Goal: Information Seeking & Learning: Learn about a topic

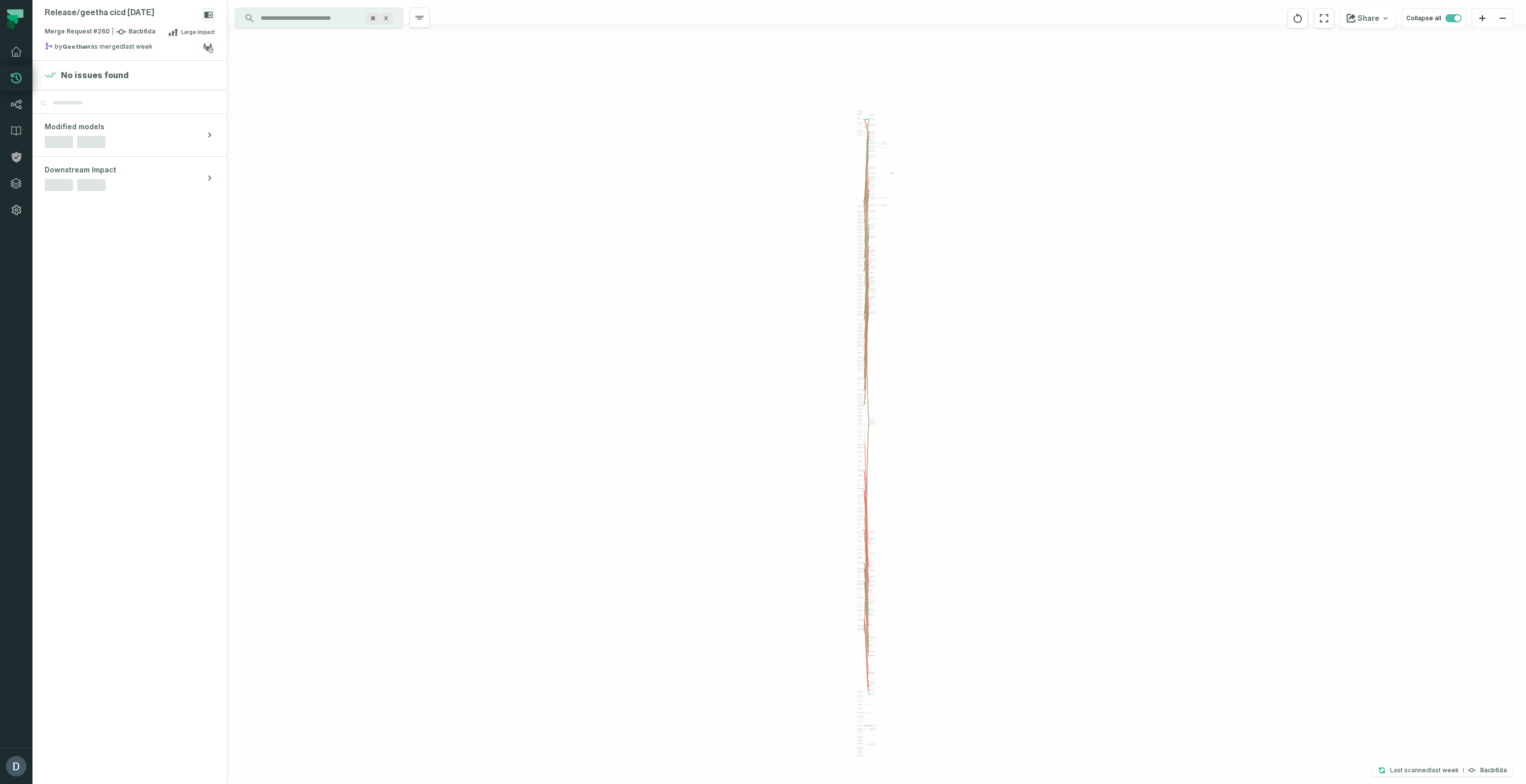
click at [175, 135] on button "Modified models" at bounding box center [130, 134] width 195 height 43
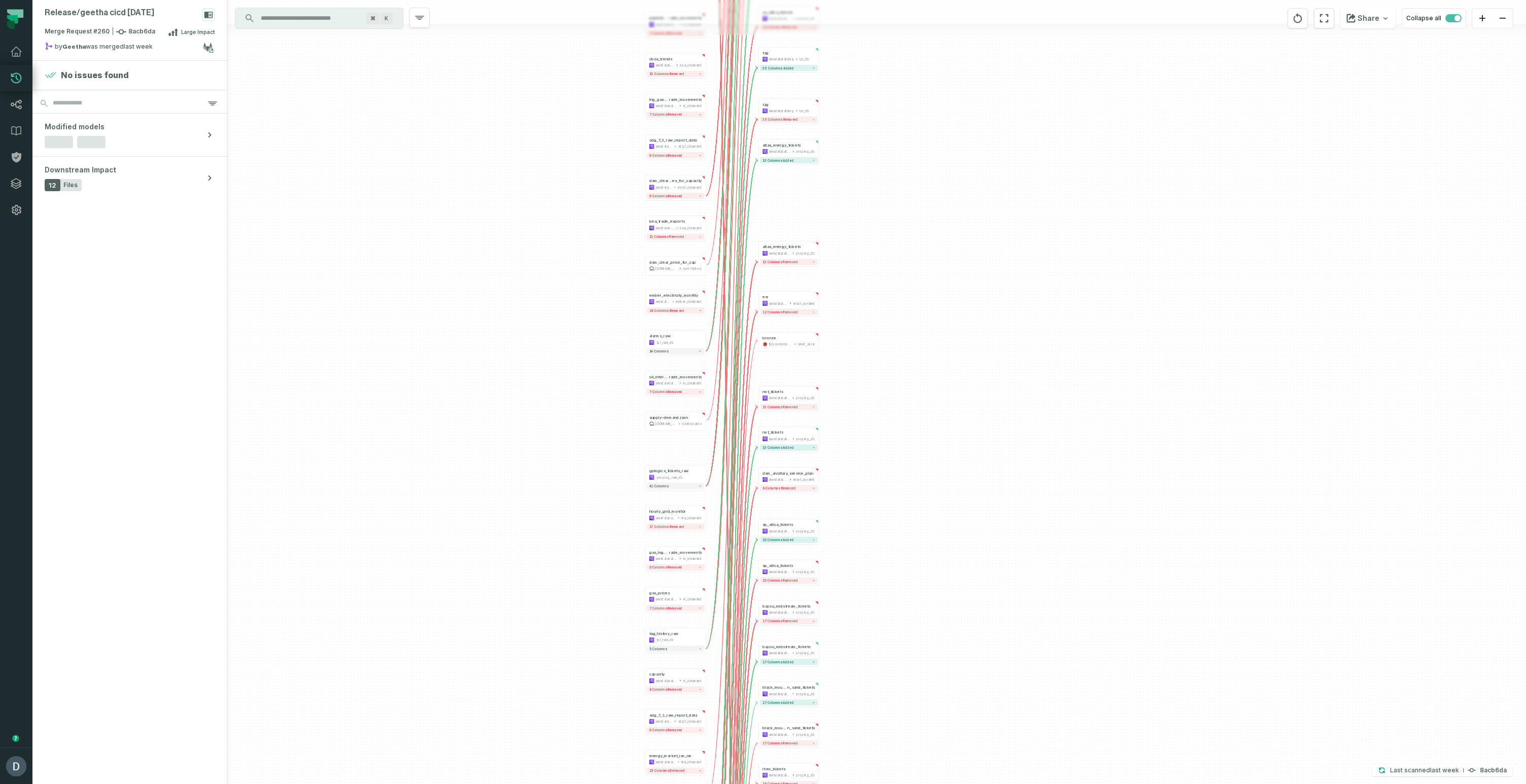
drag, startPoint x: 585, startPoint y: 289, endPoint x: 1013, endPoint y: 199, distance: 437.4
click at [1014, 198] on div "+ world_energy_investments awsdatacatalog iea_cleansed 7 columns removed us_sil…" at bounding box center [877, 392] width 1299 height 784
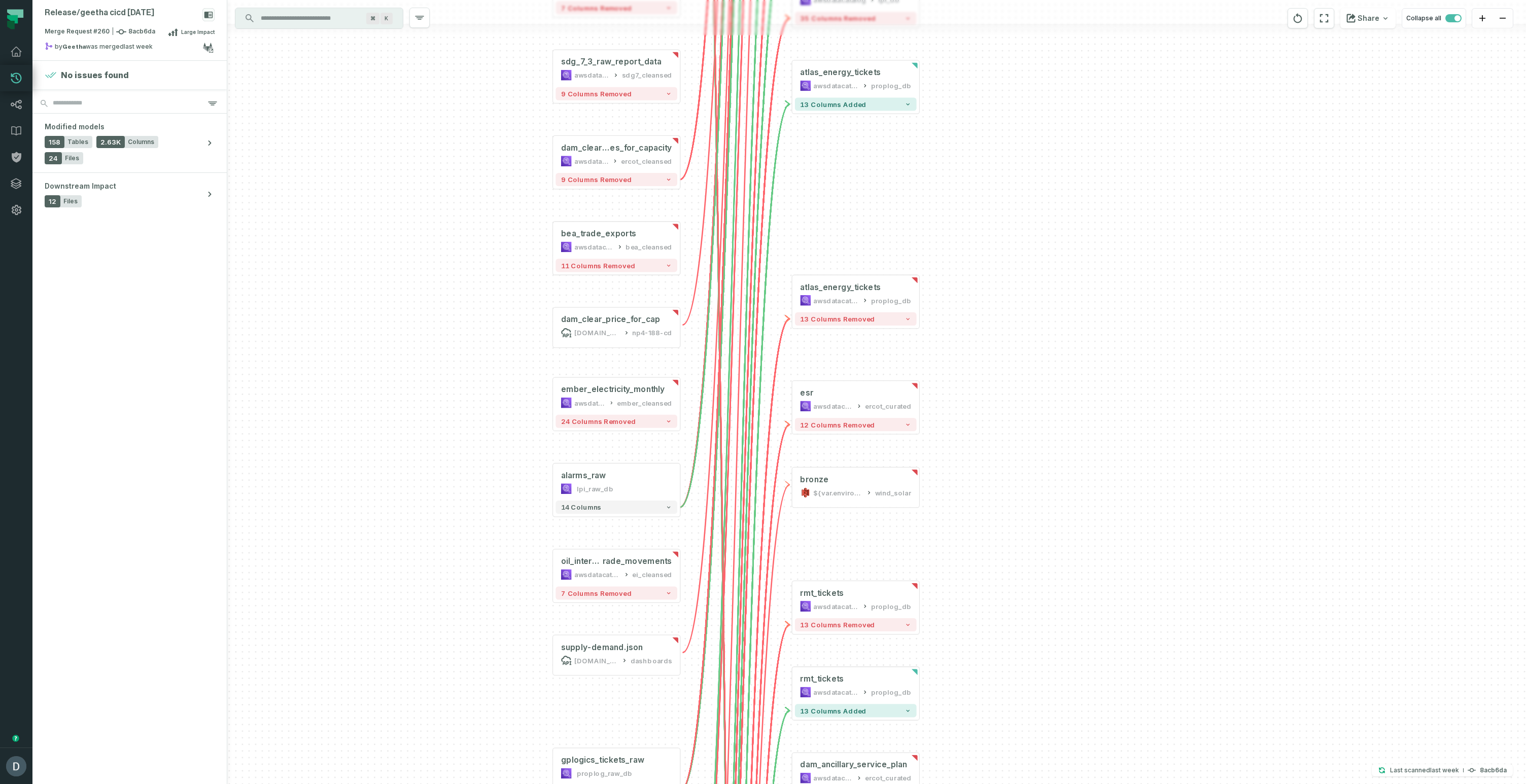
drag, startPoint x: 902, startPoint y: 257, endPoint x: 949, endPoint y: 323, distance: 81.0
click at [949, 323] on div "+ world_energy_investments awsdatacatalog iea_cleansed 7 columns removed us_sil…" at bounding box center [877, 392] width 1299 height 784
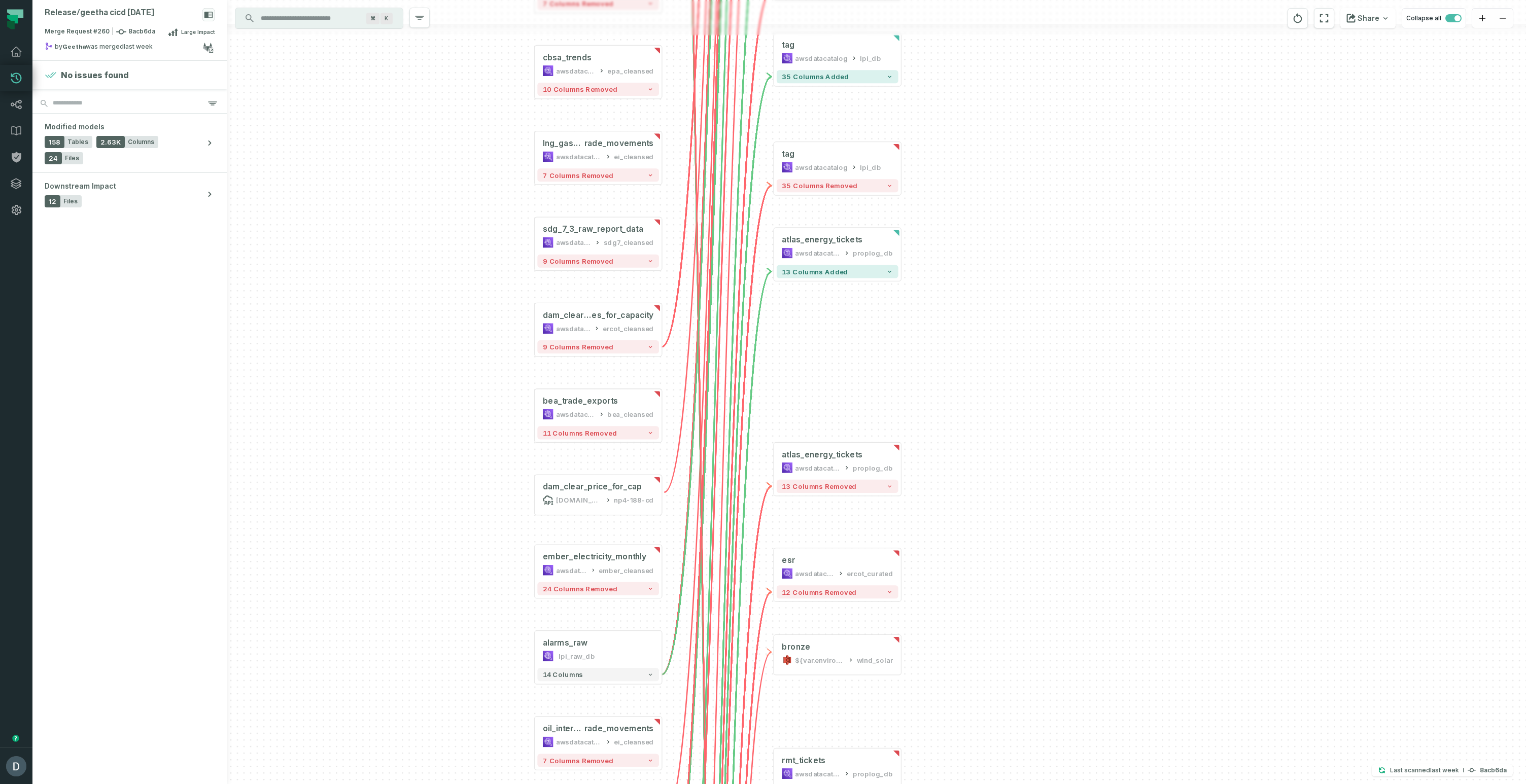
drag, startPoint x: 1069, startPoint y: 380, endPoint x: 1068, endPoint y: 397, distance: 17.0
click at [1068, 397] on div "+ world_energy_investments awsdatacatalog iea_cleansed 7 columns removed us_sil…" at bounding box center [877, 392] width 1299 height 784
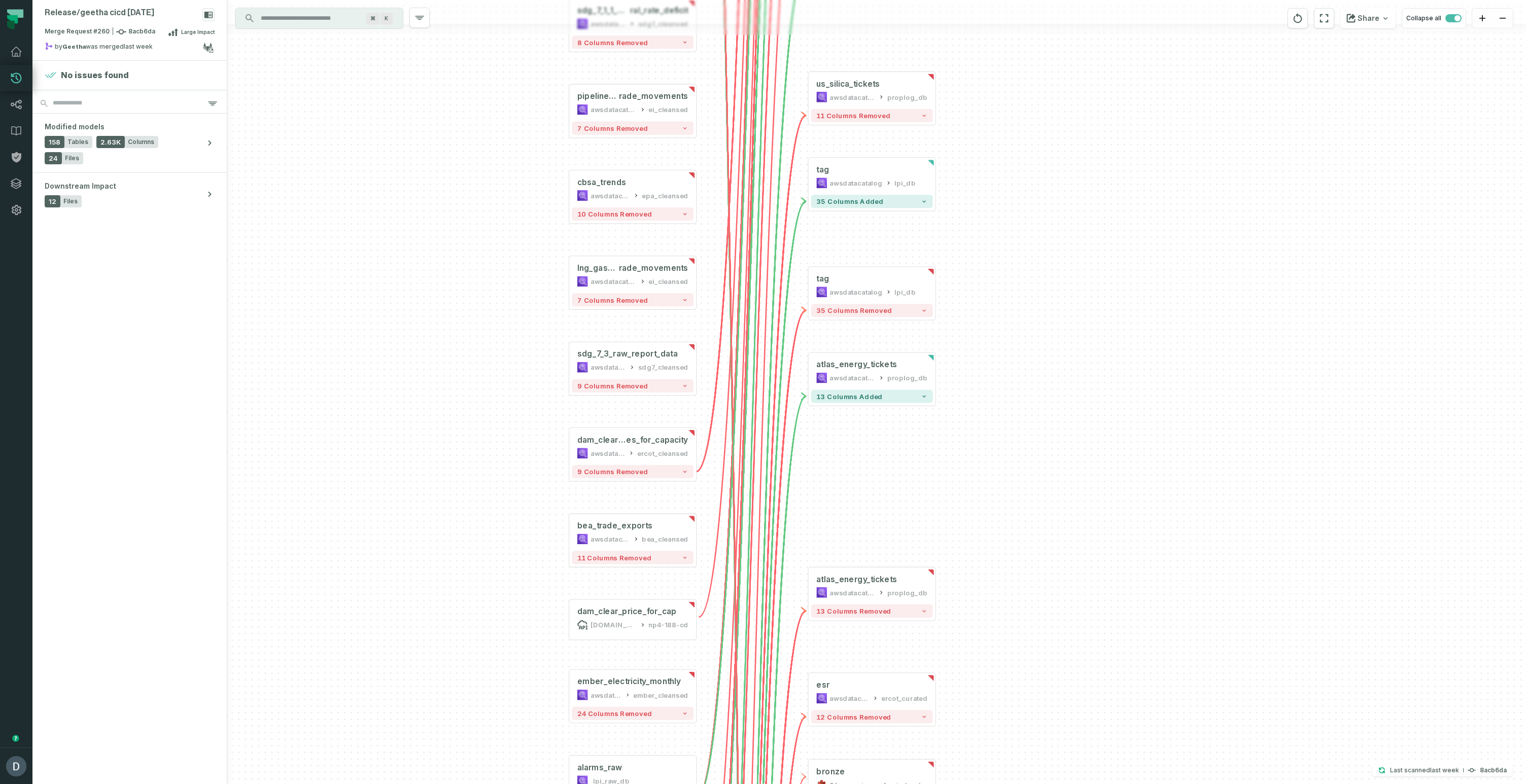
drag, startPoint x: 1032, startPoint y: 188, endPoint x: 1067, endPoint y: 313, distance: 129.8
click at [1067, 313] on div "+ world_energy_investments awsdatacatalog iea_cleansed 7 columns removed us_sil…" at bounding box center [877, 392] width 1299 height 784
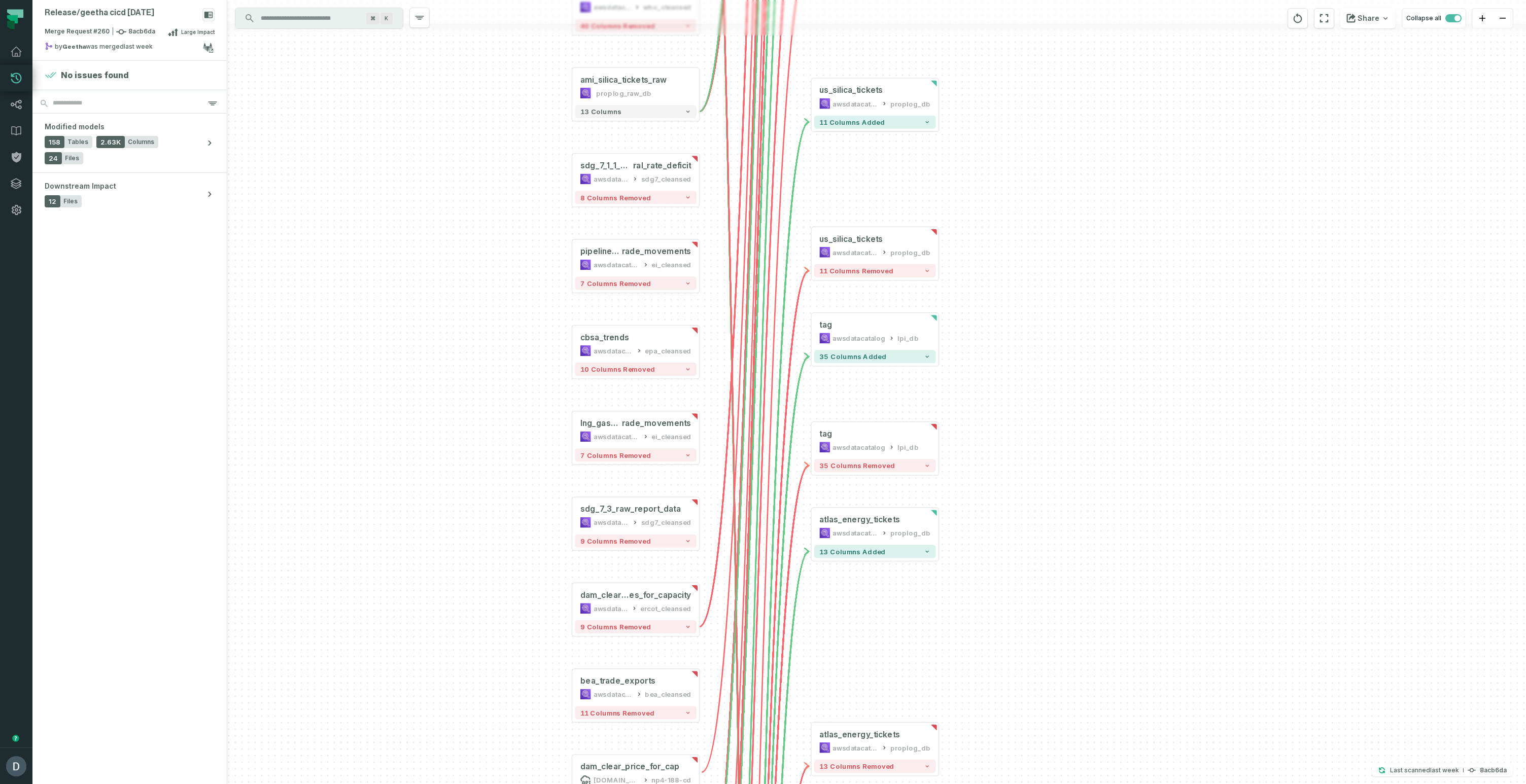
drag, startPoint x: 1054, startPoint y: 239, endPoint x: 1058, endPoint y: 395, distance: 156.1
click at [1058, 395] on div "+ world_energy_investments awsdatacatalog iea_cleansed 7 columns removed us_sil…" at bounding box center [877, 392] width 1299 height 784
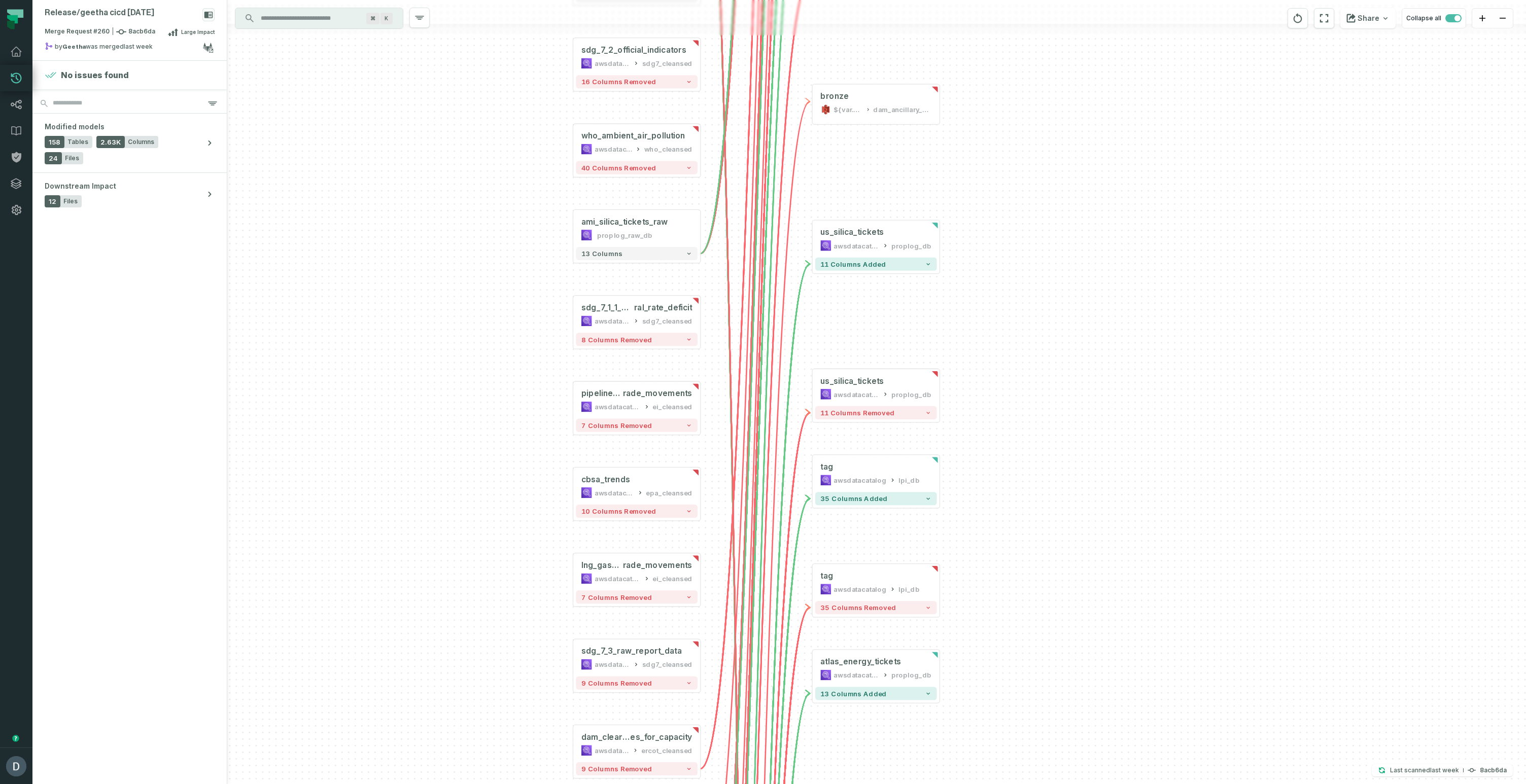
drag, startPoint x: 1071, startPoint y: 234, endPoint x: 1072, endPoint y: 376, distance: 142.0
click at [1072, 376] on div "+ world_energy_investments awsdatacatalog iea_cleansed 7 columns removed us_sil…" at bounding box center [877, 392] width 1299 height 784
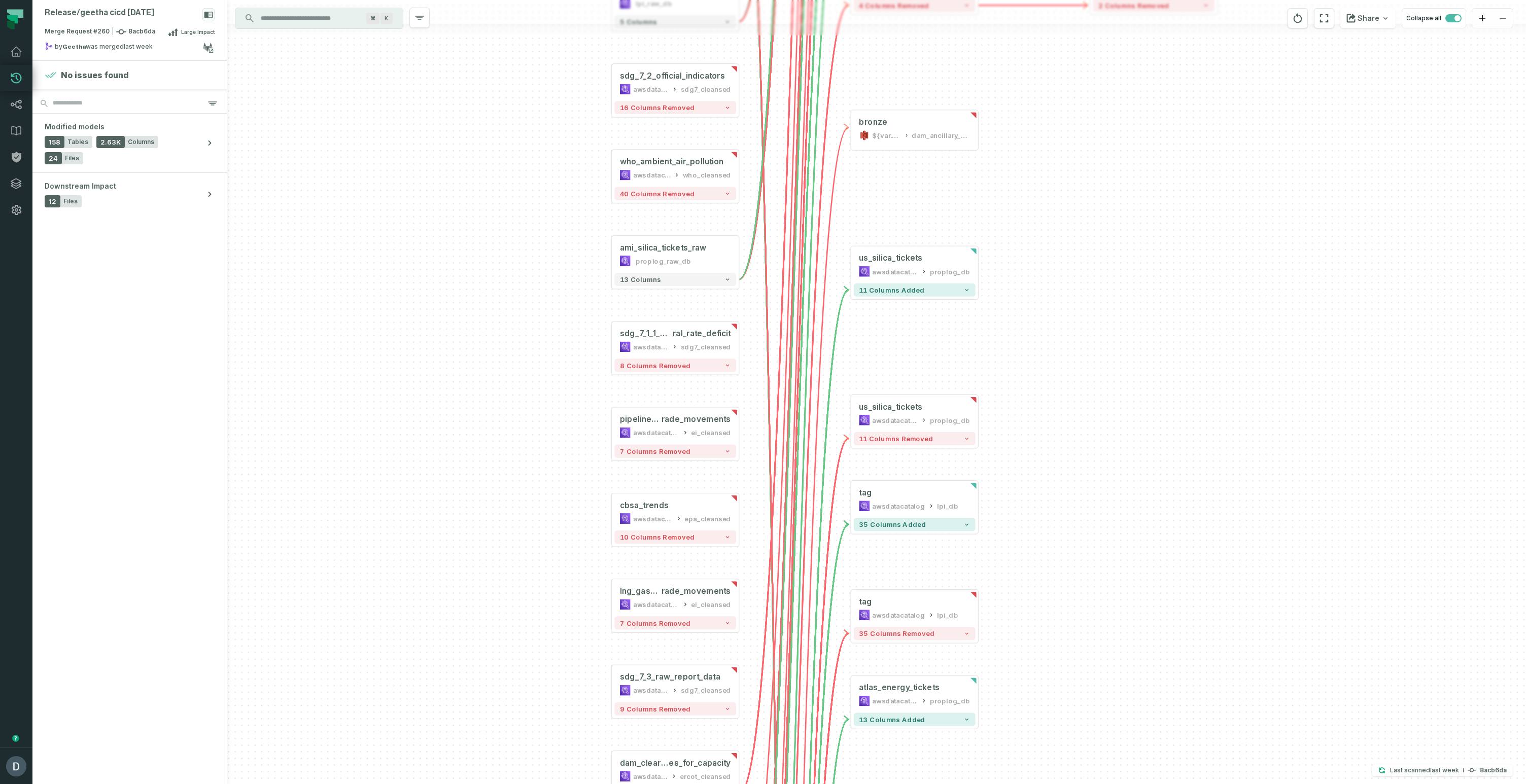
drag, startPoint x: 1051, startPoint y: 363, endPoint x: 1083, endPoint y: 420, distance: 65.4
click at [1083, 420] on div "+ world_energy_investments awsdatacatalog iea_cleansed 7 columns removed us_sil…" at bounding box center [877, 392] width 1299 height 784
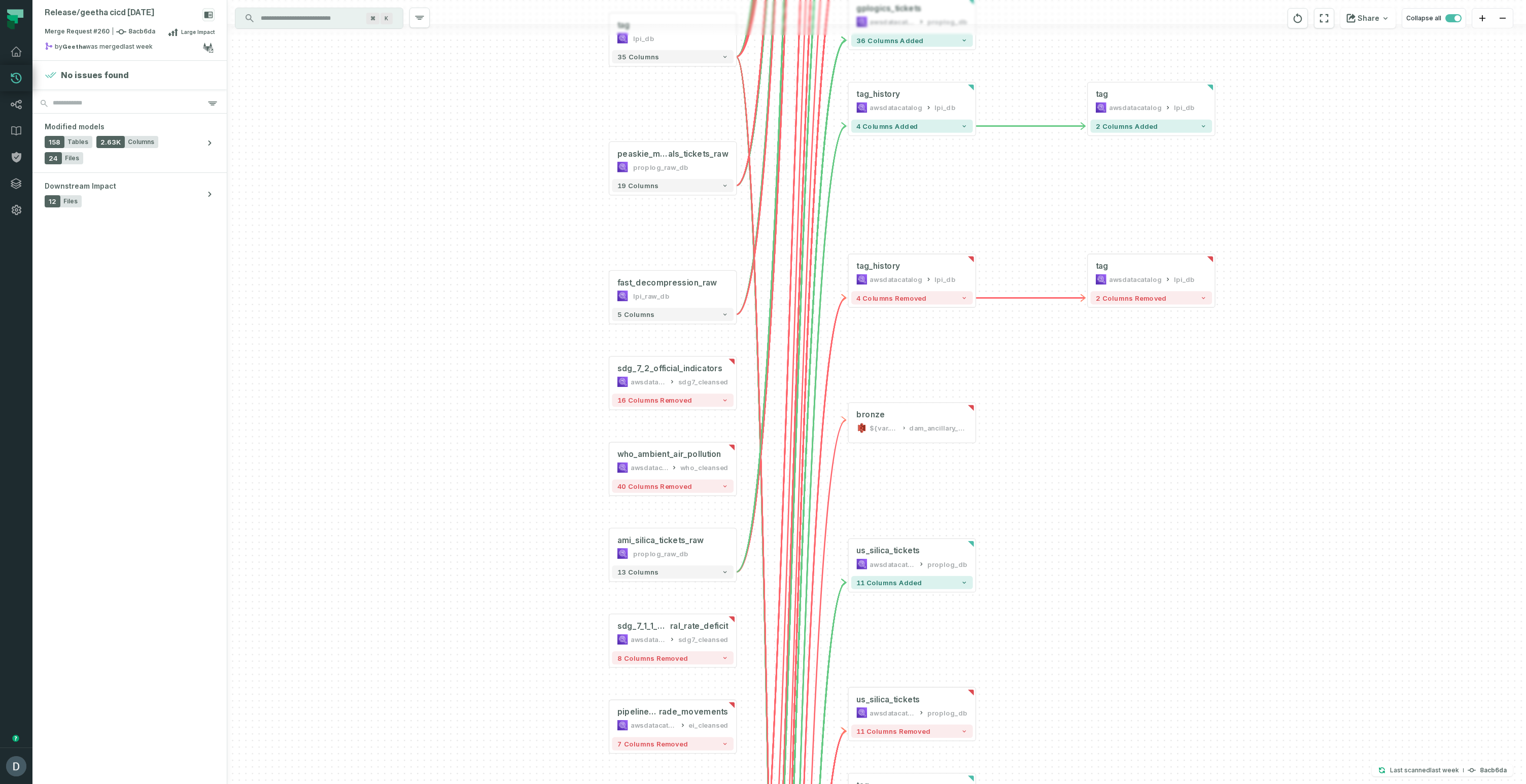
click at [1022, 431] on div "+ world_energy_investments awsdatacatalog iea_cleansed 7 columns removed us_sil…" at bounding box center [877, 392] width 1299 height 784
click at [915, 260] on div "tag_history" at bounding box center [912, 266] width 112 height 11
click at [892, 238] on icon "button" at bounding box center [892, 238] width 12 height 12
click at [940, 302] on button "4 columns removed" at bounding box center [912, 300] width 122 height 13
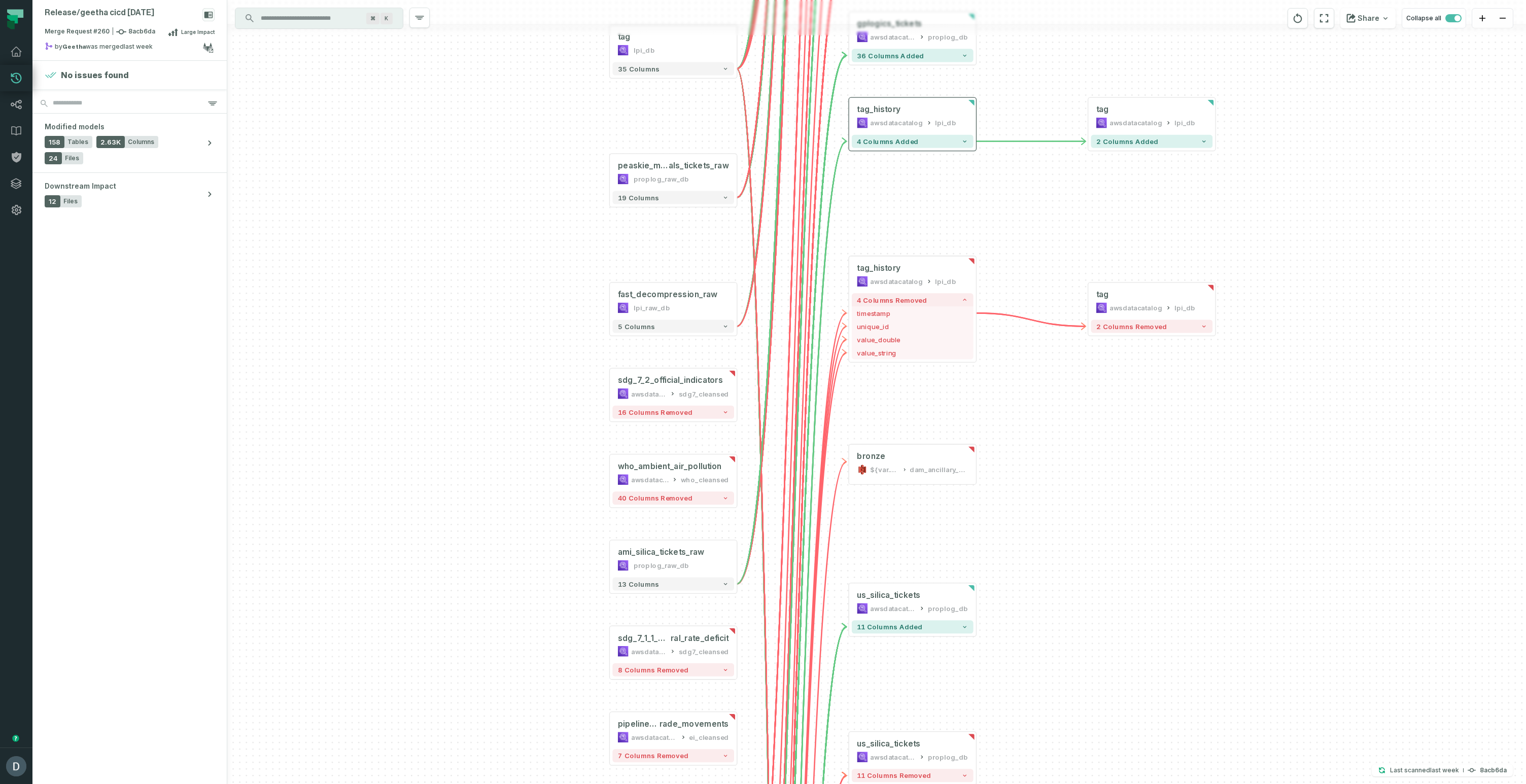
click at [877, 149] on div "4 columns added" at bounding box center [912, 141] width 127 height 18
click at [880, 145] on button "4 columns added" at bounding box center [912, 142] width 122 height 13
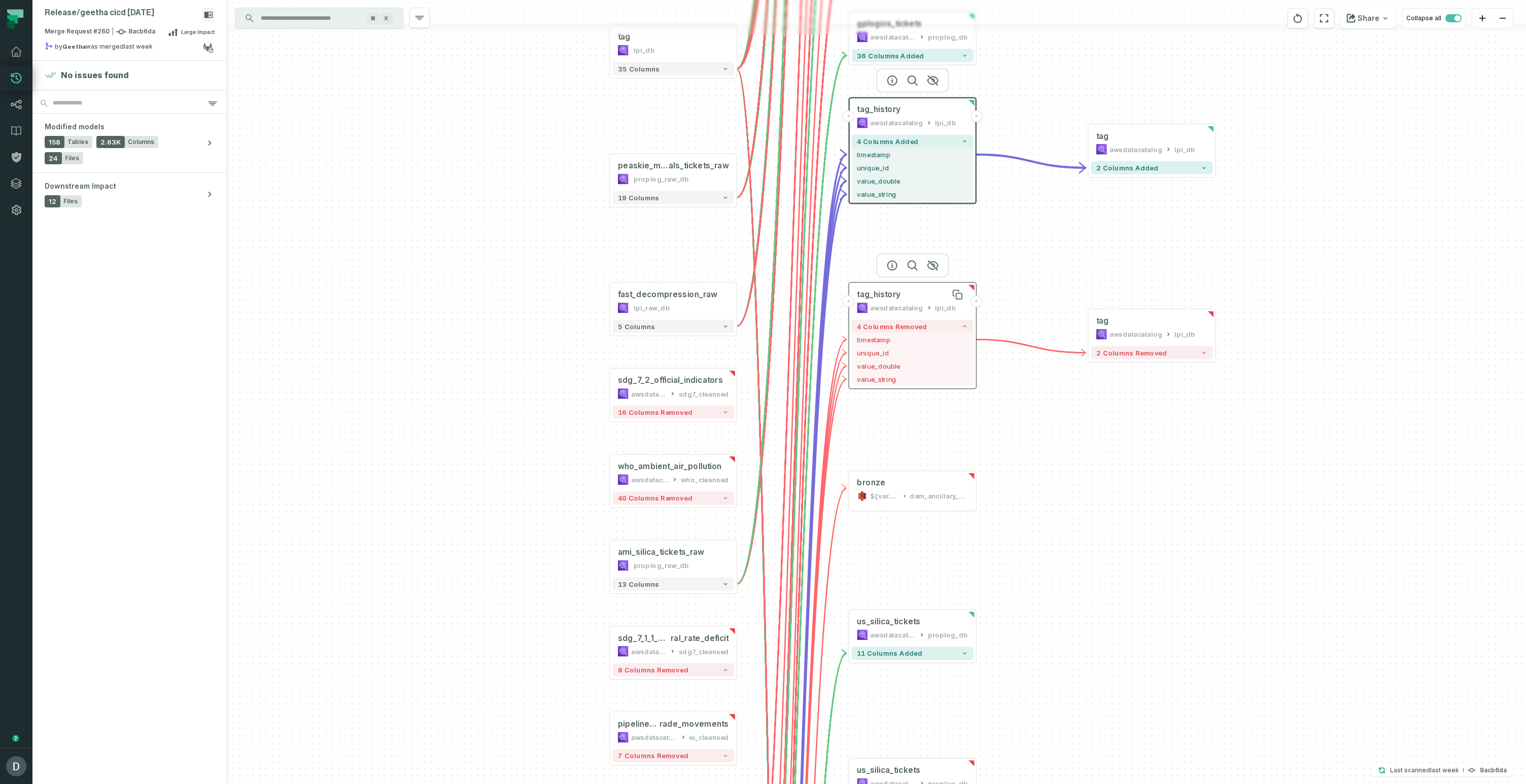
click at [903, 290] on div "tag_history" at bounding box center [912, 295] width 112 height 11
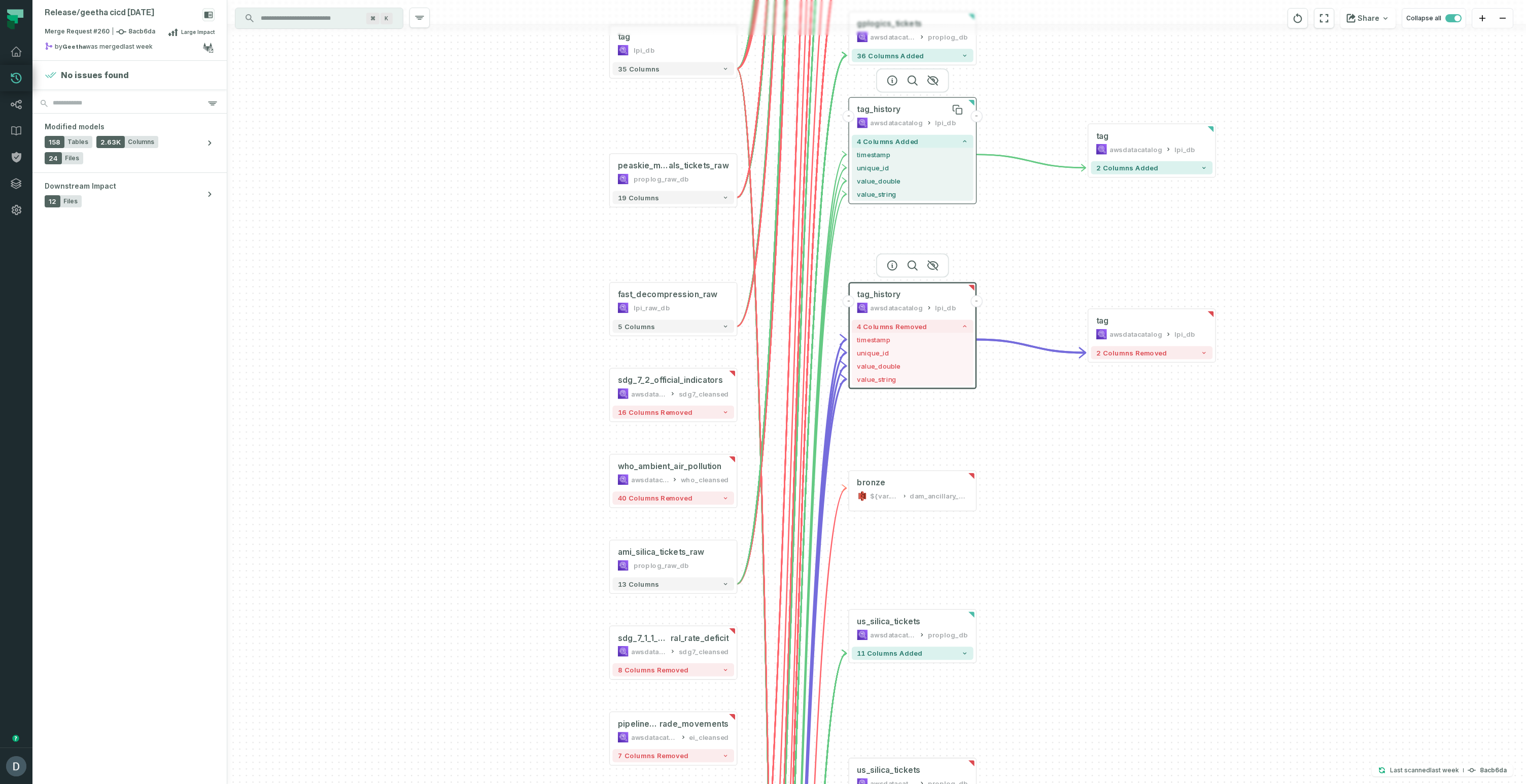
click at [897, 110] on span "tag_history" at bounding box center [879, 110] width 44 height 11
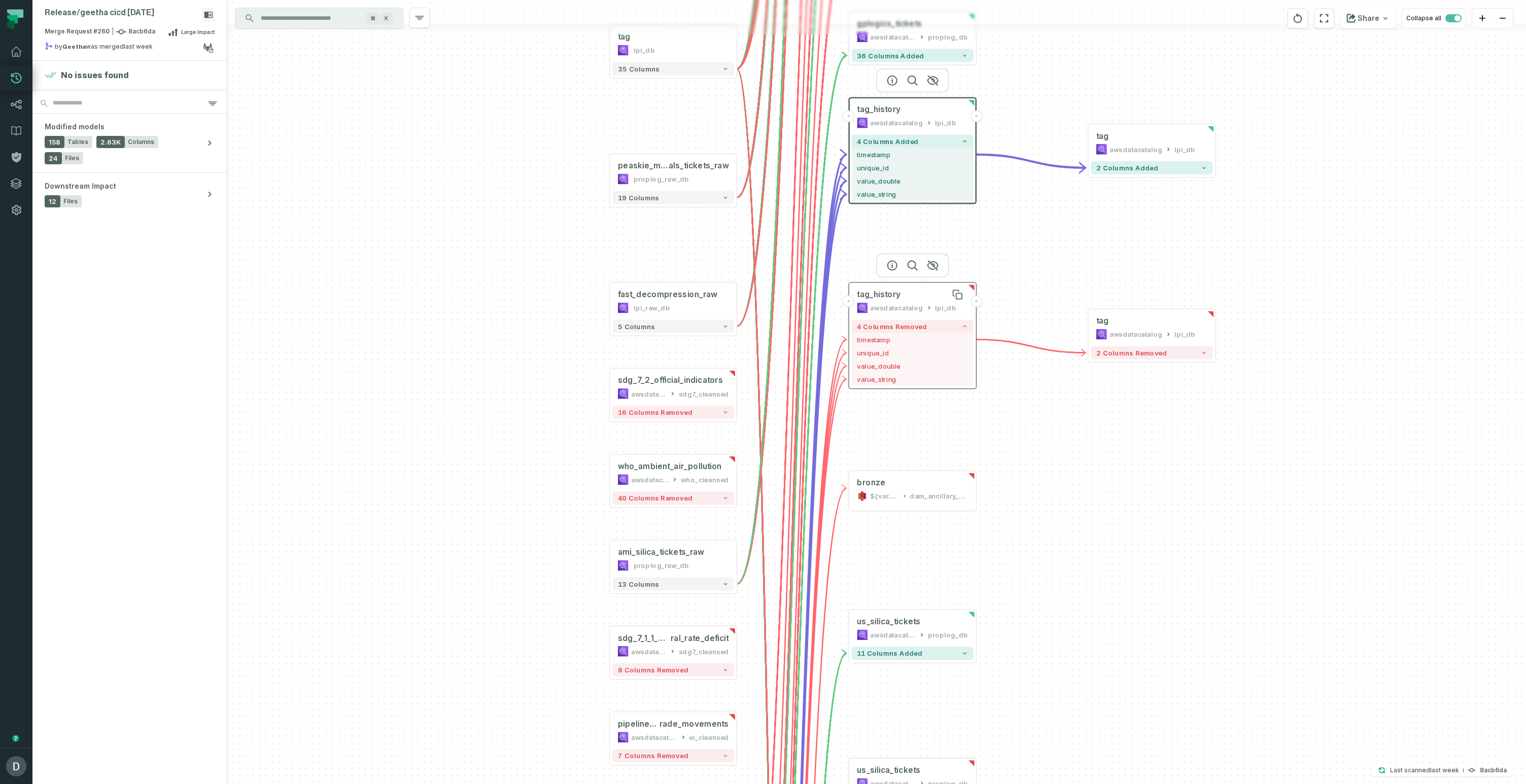
click at [896, 300] on span "tag_history" at bounding box center [879, 295] width 44 height 11
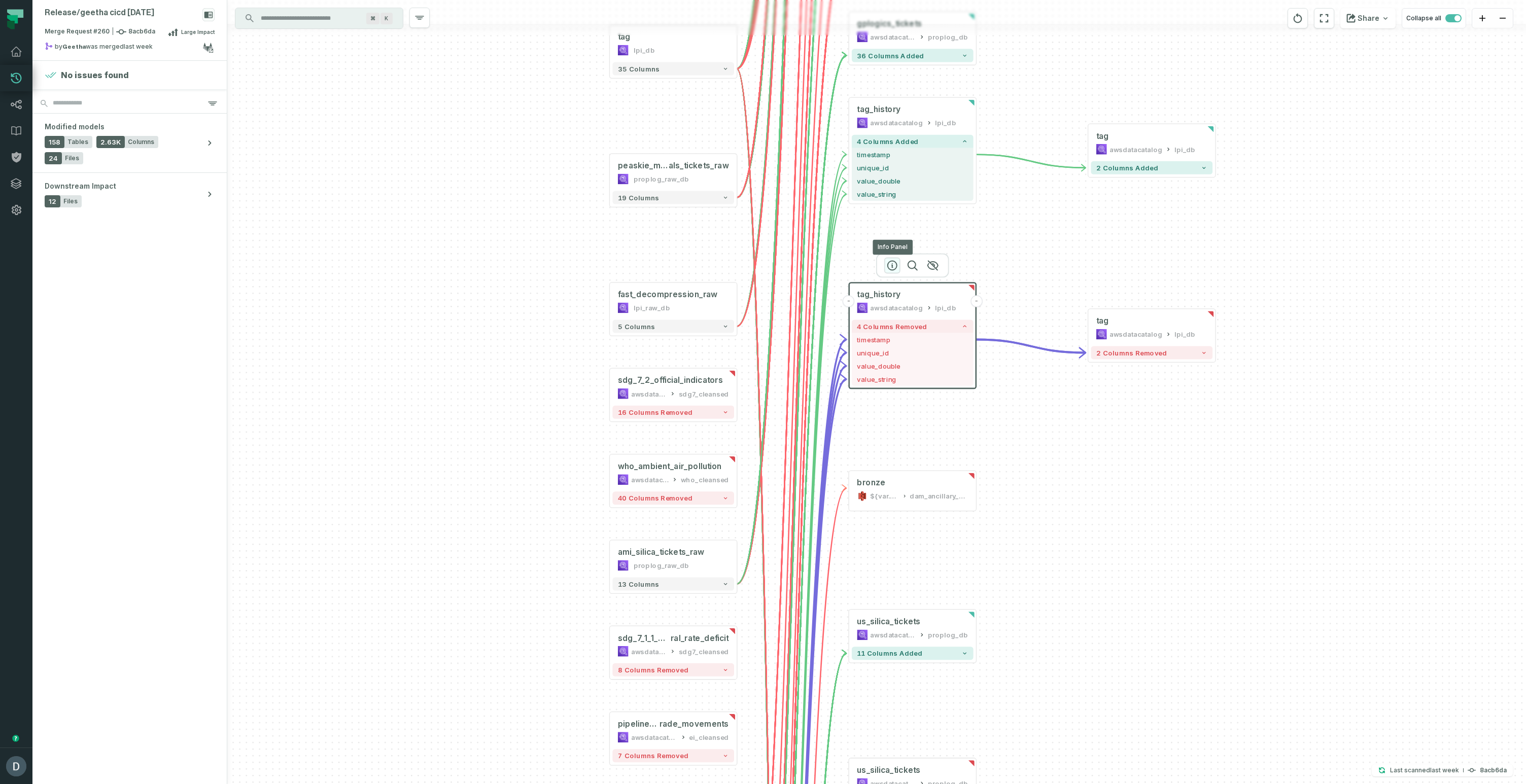
click at [890, 261] on icon "button" at bounding box center [892, 265] width 12 height 12
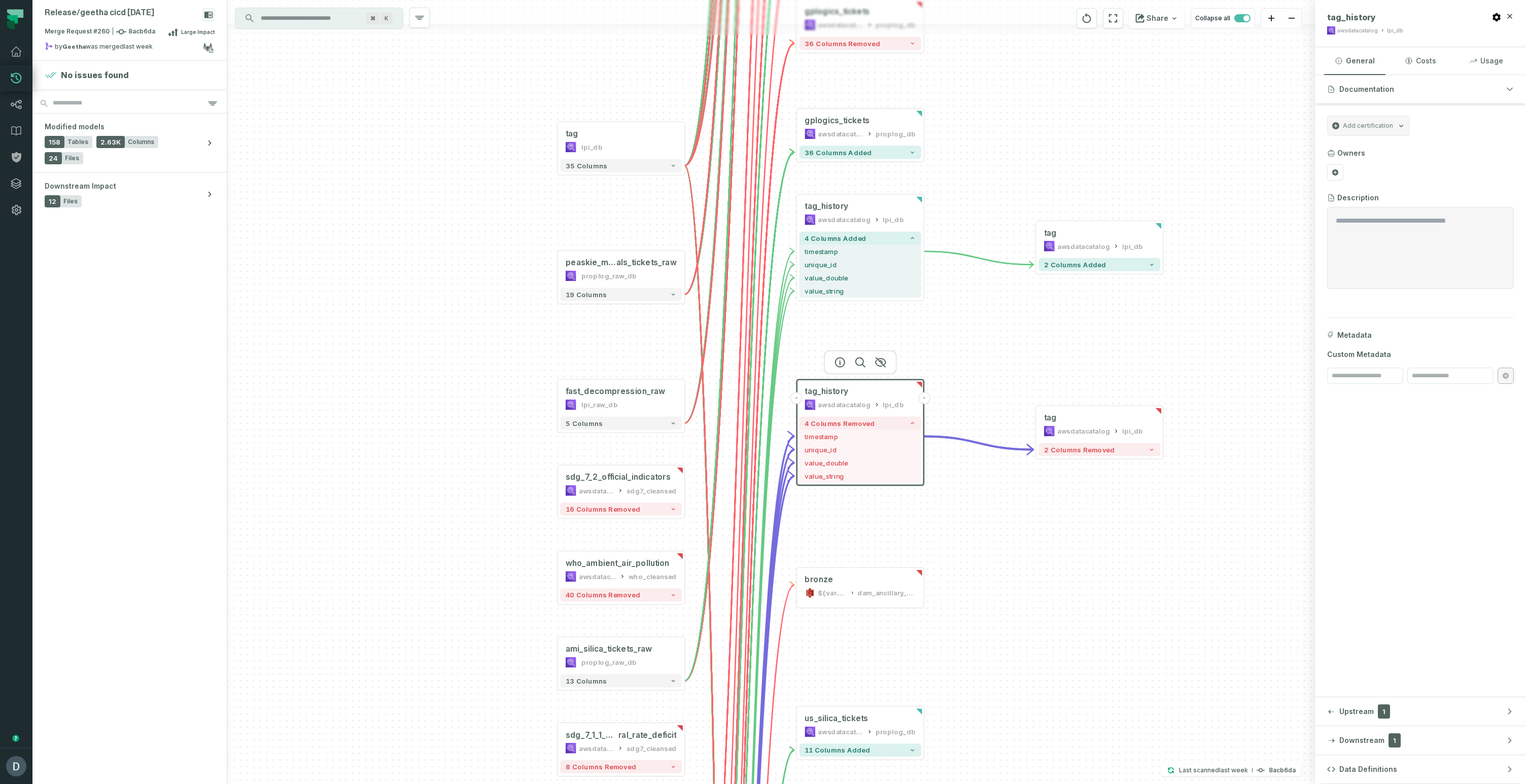
drag, startPoint x: 1058, startPoint y: 261, endPoint x: 1006, endPoint y: 358, distance: 110.1
click at [1006, 358] on div "+ world_energy_investments awsdatacatalog iea_cleansed 7 columns removed us_sil…" at bounding box center [772, 392] width 1088 height 784
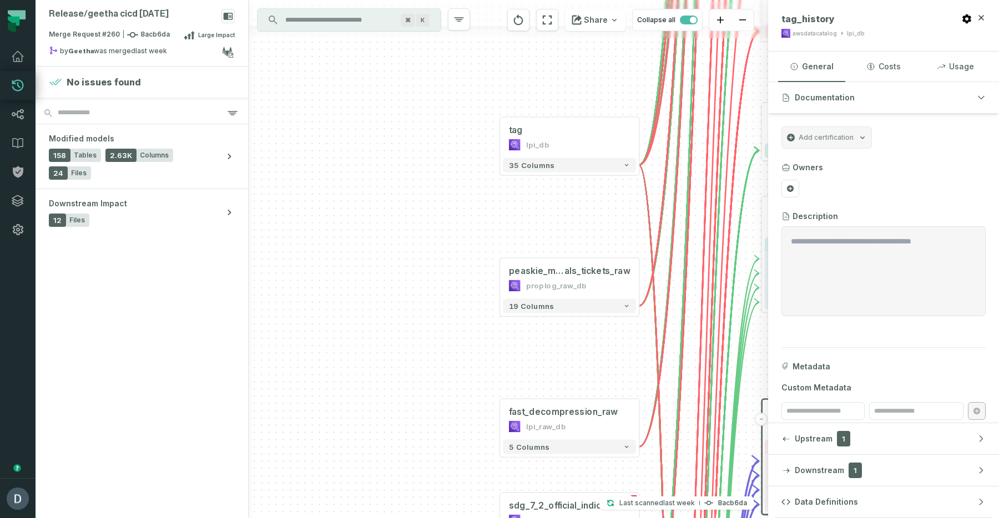
drag, startPoint x: 633, startPoint y: 261, endPoint x: 511, endPoint y: 241, distance: 123.8
click at [511, 241] on div "+ world_energy_investments awsdatacatalog iea_cleansed 7 columns removed us_sil…" at bounding box center [508, 259] width 519 height 518
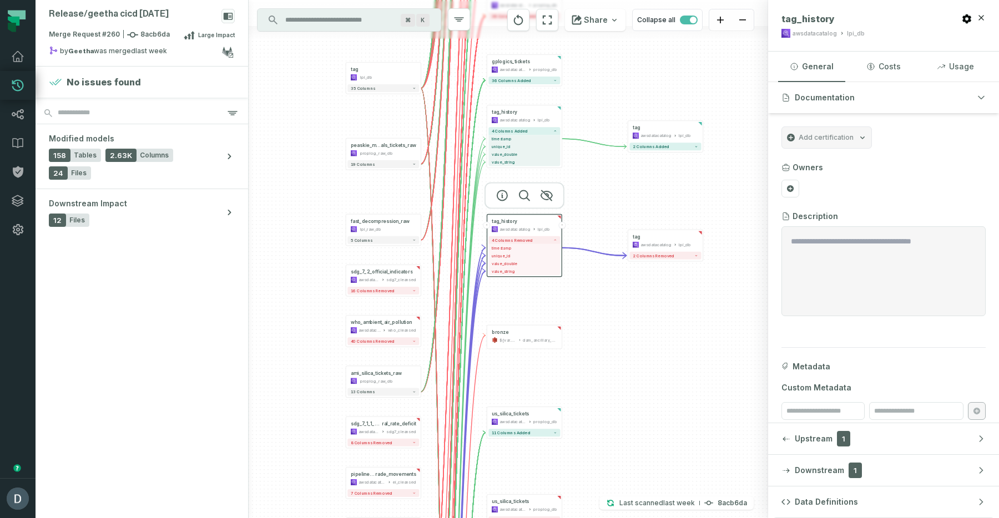
drag, startPoint x: 464, startPoint y: 381, endPoint x: 311, endPoint y: 267, distance: 190.8
click at [311, 267] on div "+ world_energy_investments awsdatacatalog iea_cleansed 7 columns removed us_sil…" at bounding box center [508, 259] width 519 height 518
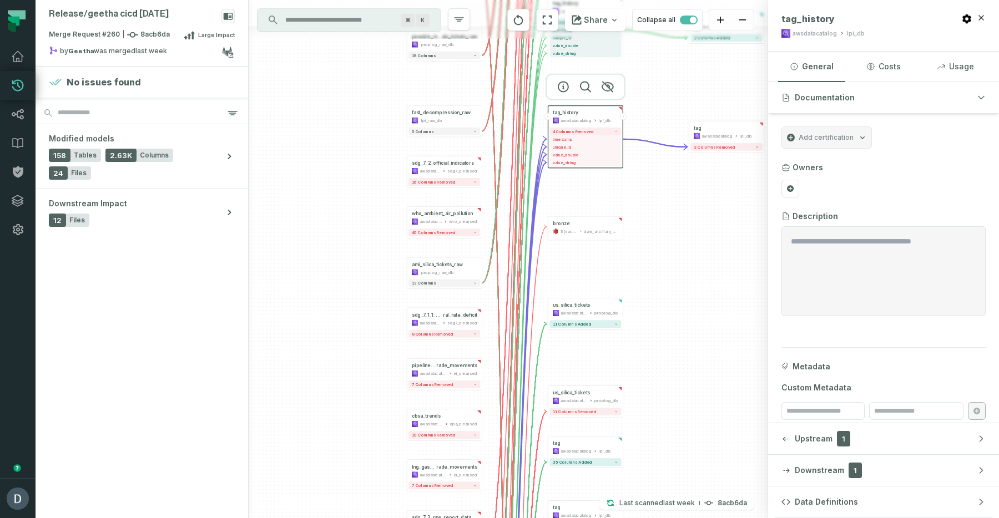
drag, startPoint x: 642, startPoint y: 297, endPoint x: 676, endPoint y: 289, distance: 35.8
click at [681, 262] on div "+ world_energy_investments awsdatacatalog iea_cleansed 7 columns removed us_sil…" at bounding box center [508, 259] width 519 height 518
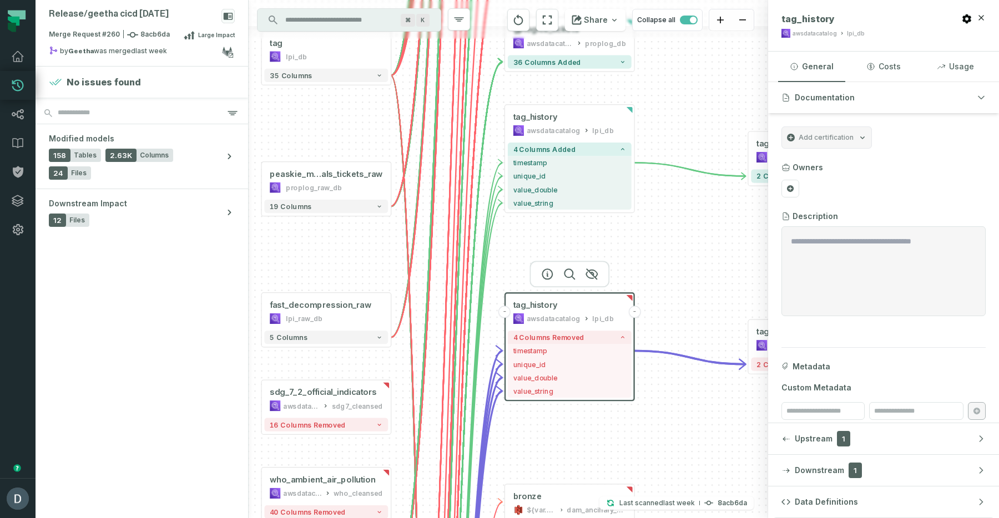
drag, startPoint x: 614, startPoint y: 193, endPoint x: 653, endPoint y: 245, distance: 64.9
click at [653, 245] on div "+ world_energy_investments awsdatacatalog iea_cleansed 7 columns removed us_sil…" at bounding box center [508, 259] width 519 height 518
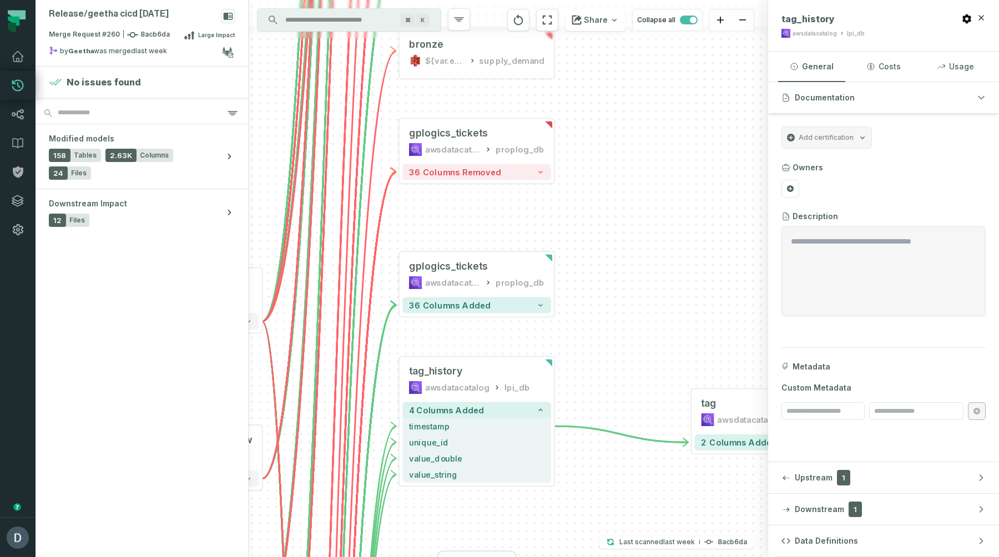
drag, startPoint x: 561, startPoint y: 234, endPoint x: 636, endPoint y: 557, distance: 331.6
click at [636, 557] on div "+ world_energy_investments awsdatacatalog iea_cleansed 7 columns removed us_sil…" at bounding box center [508, 278] width 519 height 557
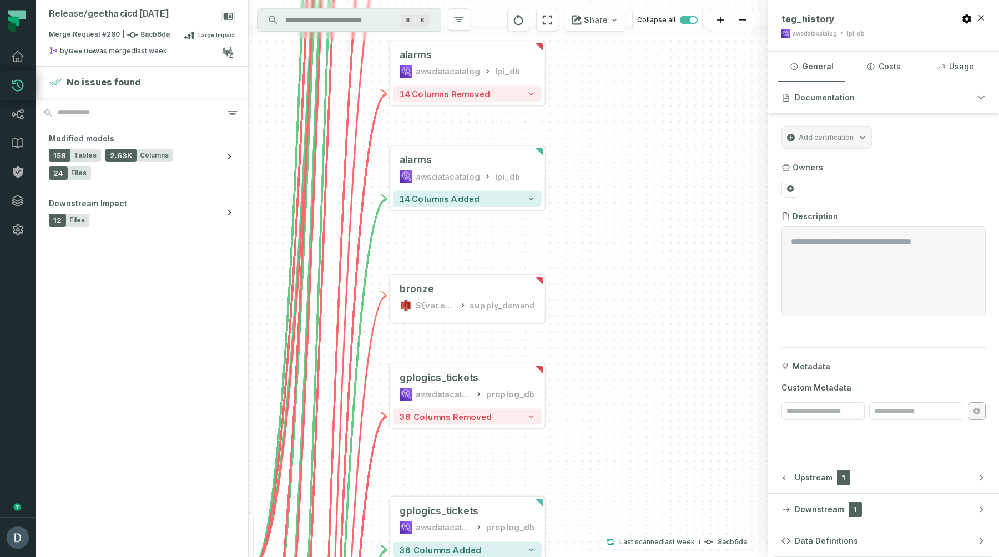
drag, startPoint x: 626, startPoint y: 244, endPoint x: 617, endPoint y: 463, distance: 219.4
click at [617, 464] on div "+ world_energy_investments awsdatacatalog iea_cleansed 7 columns removed us_sil…" at bounding box center [508, 278] width 519 height 557
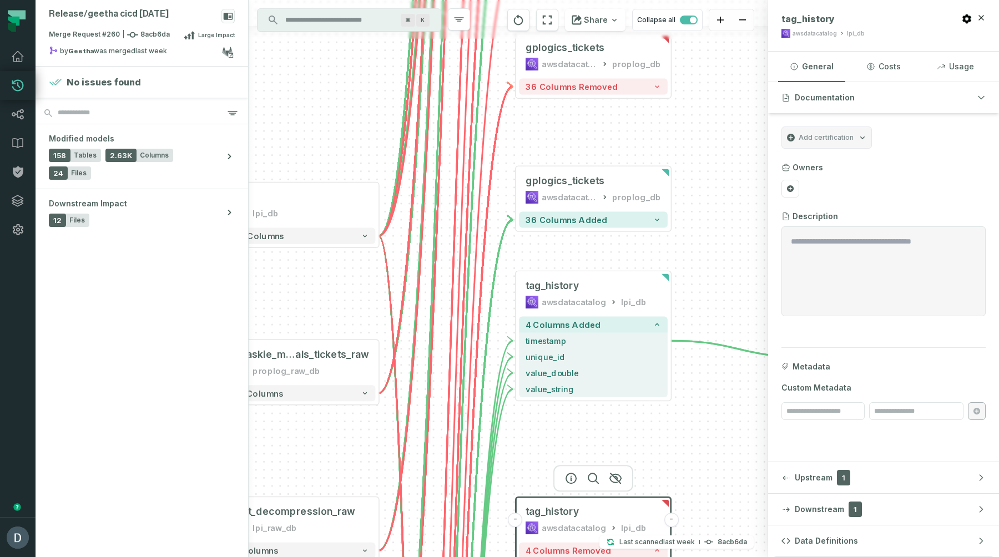
drag, startPoint x: 617, startPoint y: 425, endPoint x: 744, endPoint y: 98, distance: 350.5
click at [744, 98] on div "+ world_energy_investments awsdatacatalog iea_cleansed 7 columns removed us_sil…" at bounding box center [508, 278] width 519 height 557
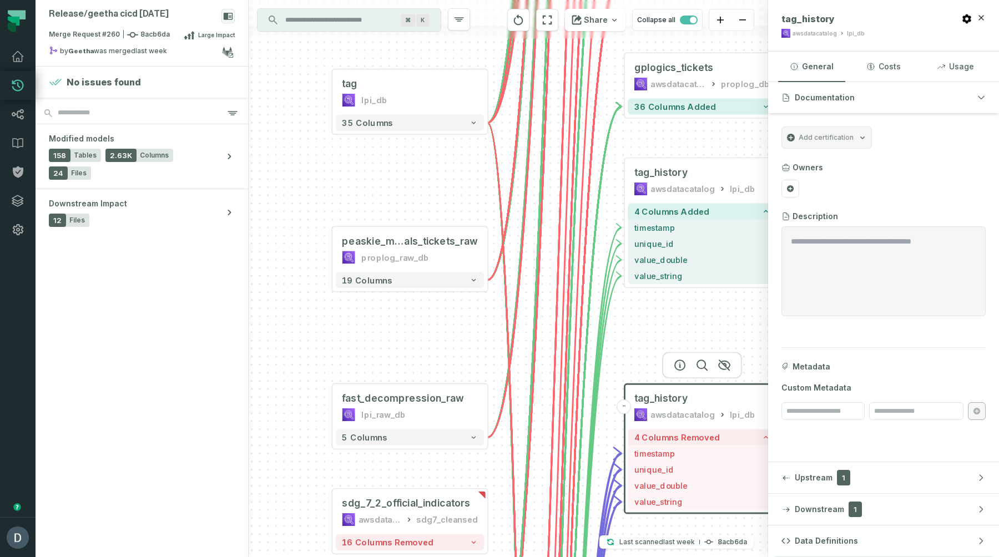
drag, startPoint x: 327, startPoint y: 281, endPoint x: 436, endPoint y: 168, distance: 157.0
click at [436, 168] on div "+ world_energy_investments awsdatacatalog iea_cleansed 7 columns removed us_sil…" at bounding box center [508, 278] width 519 height 557
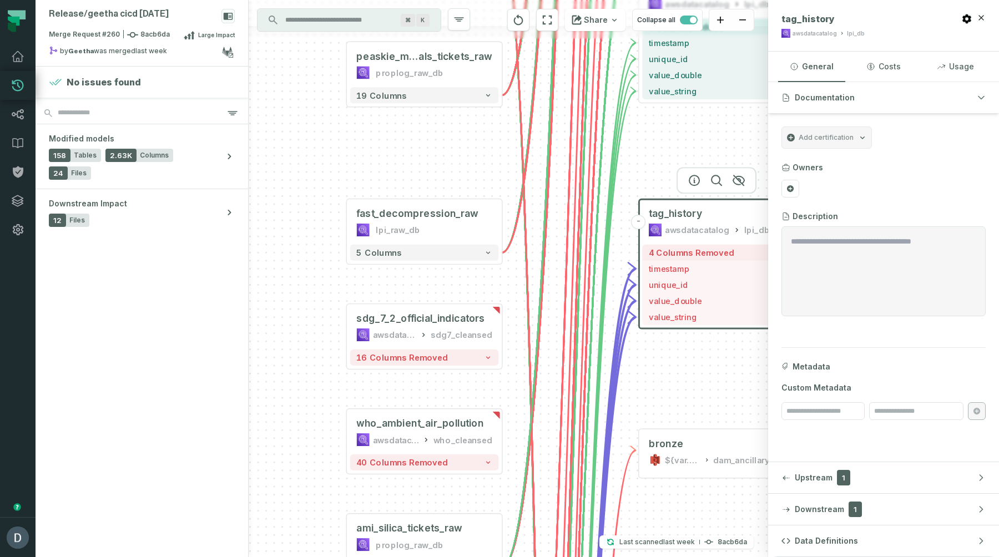
drag, startPoint x: 301, startPoint y: 362, endPoint x: 315, endPoint y: 177, distance: 185.4
click at [315, 177] on div "+ world_energy_investments awsdatacatalog iea_cleansed 7 columns removed us_sil…" at bounding box center [508, 278] width 519 height 557
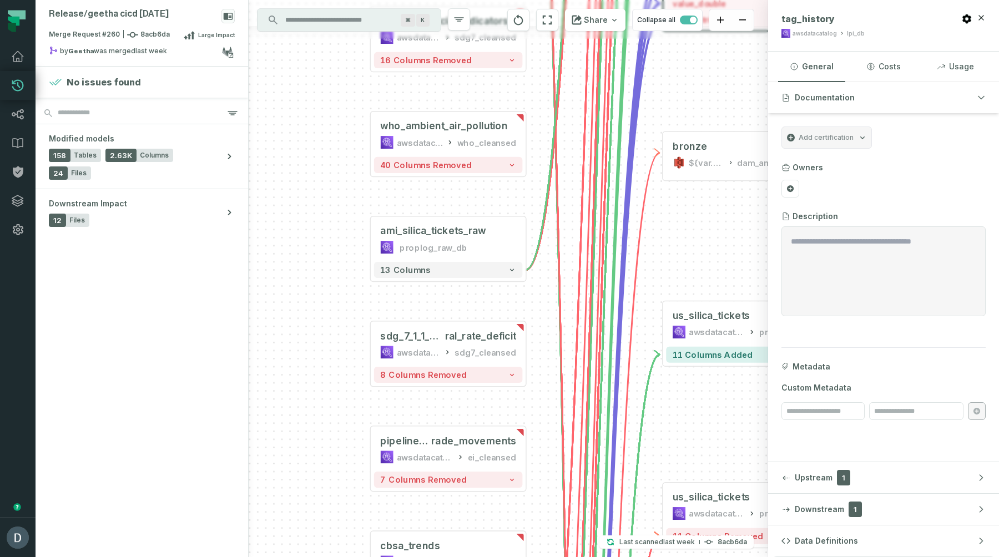
drag, startPoint x: 305, startPoint y: 458, endPoint x: 329, endPoint y: 161, distance: 297.9
click at [329, 161] on div "+ world_energy_investments awsdatacatalog iea_cleansed 7 columns removed us_sil…" at bounding box center [508, 278] width 519 height 557
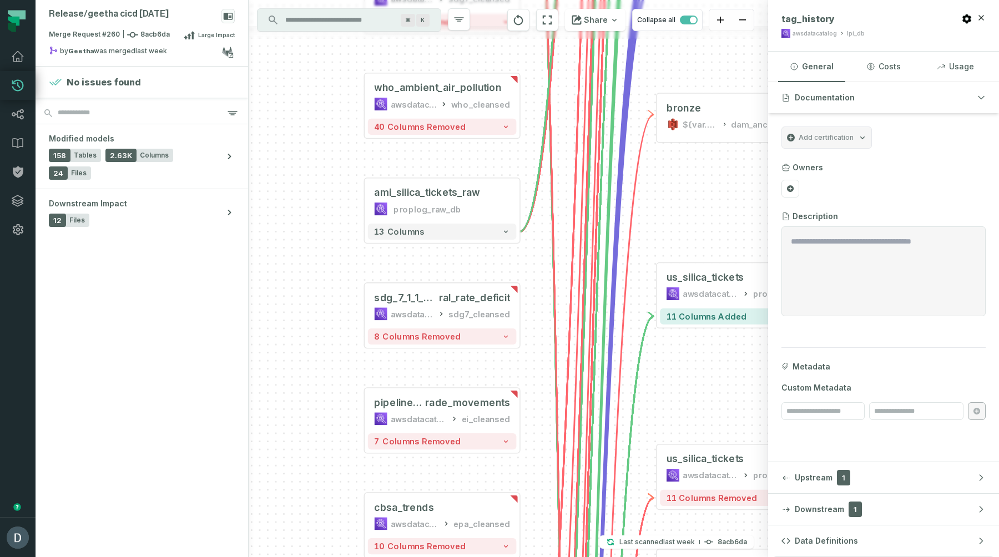
drag, startPoint x: 325, startPoint y: 373, endPoint x: 311, endPoint y: 317, distance: 58.3
click at [311, 317] on div "+ world_energy_investments awsdatacatalog iea_cleansed 7 columns removed us_sil…" at bounding box center [508, 278] width 519 height 557
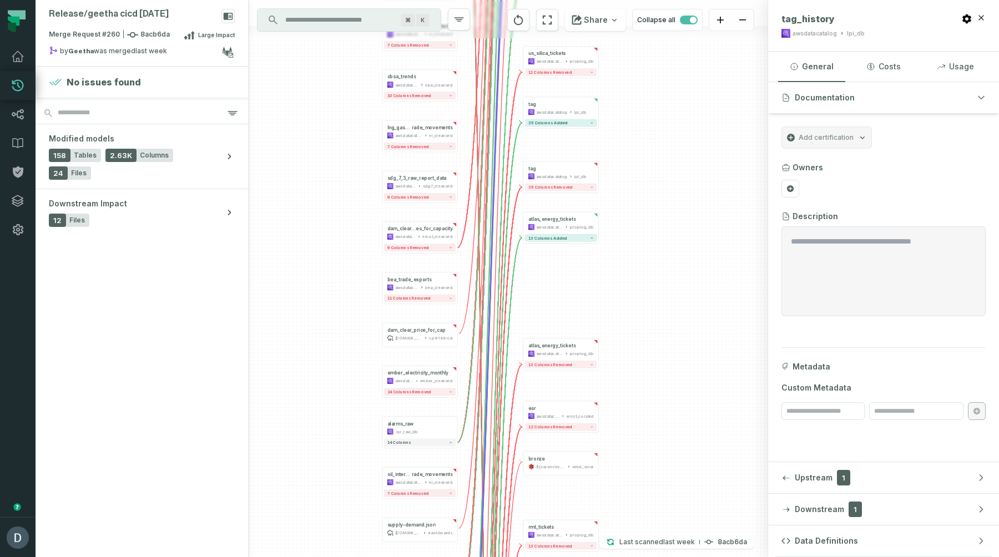
drag, startPoint x: 297, startPoint y: 372, endPoint x: 346, endPoint y: 47, distance: 328.9
click at [346, 47] on div "+ world_energy_investments awsdatacatalog iea_cleansed 7 columns removed us_sil…" at bounding box center [508, 278] width 519 height 557
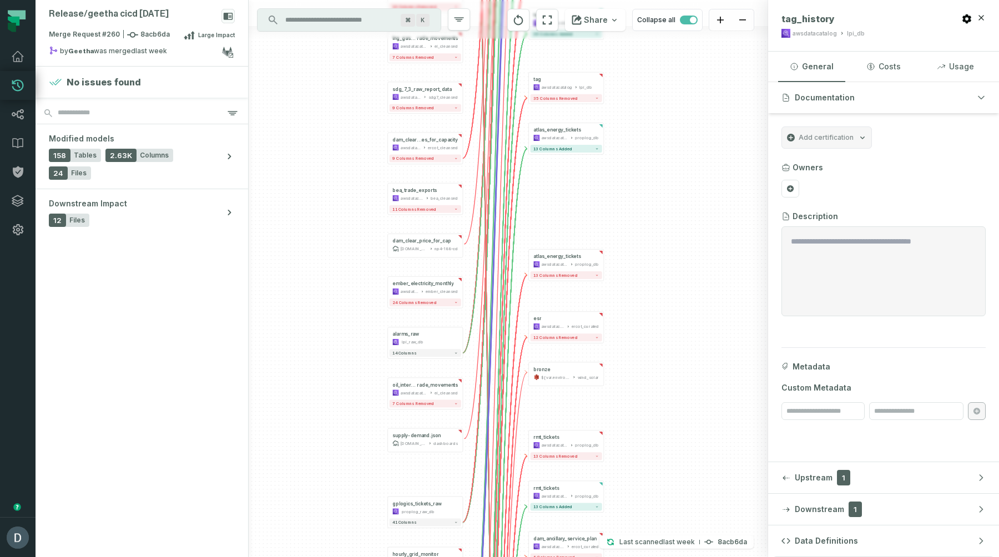
drag, startPoint x: 304, startPoint y: 337, endPoint x: 308, endPoint y: 246, distance: 90.5
click at [308, 246] on div "+ world_energy_investments awsdatacatalog iea_cleansed 7 columns removed us_sil…" at bounding box center [508, 278] width 519 height 557
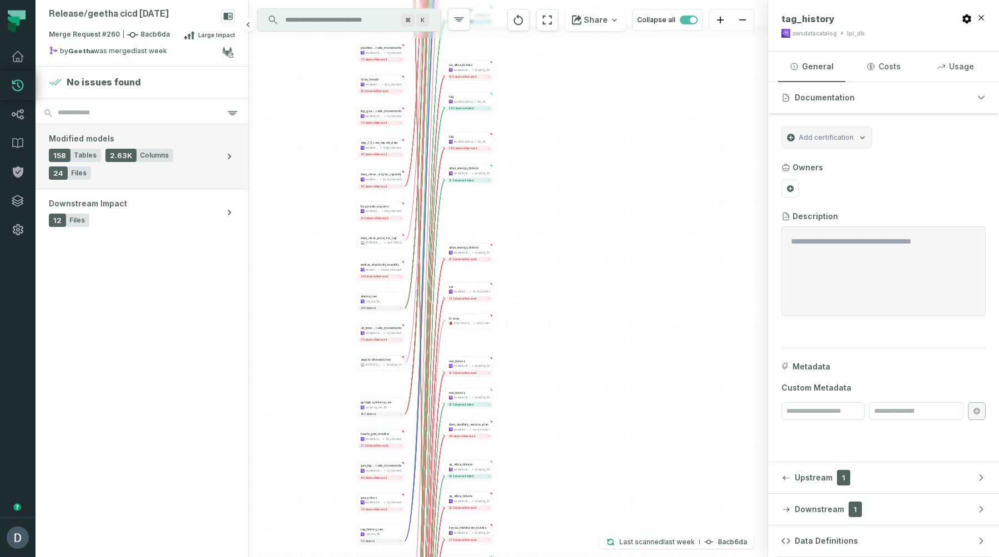
click at [63, 155] on span "158" at bounding box center [60, 155] width 22 height 13
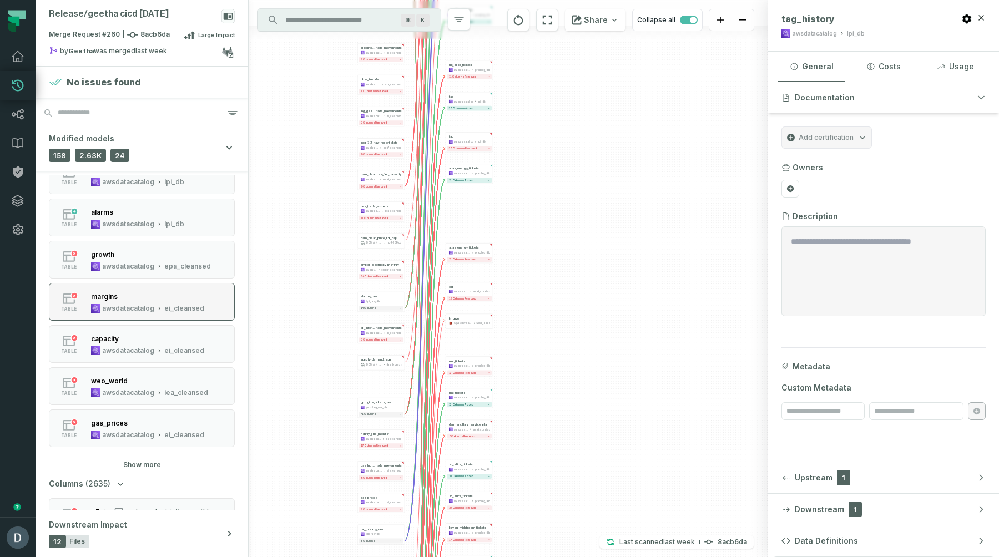
scroll to position [424, 0]
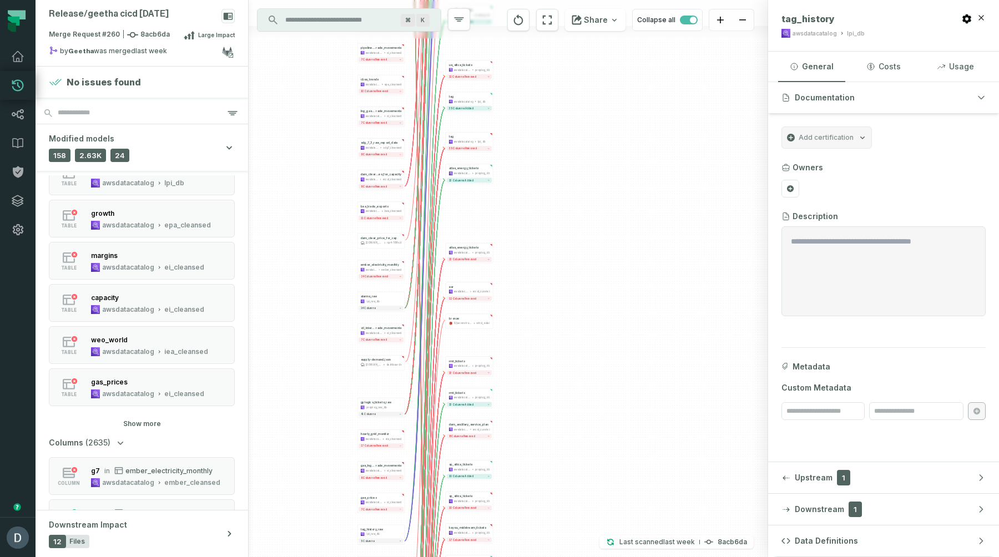
click at [153, 422] on button "Show more" at bounding box center [142, 424] width 38 height 9
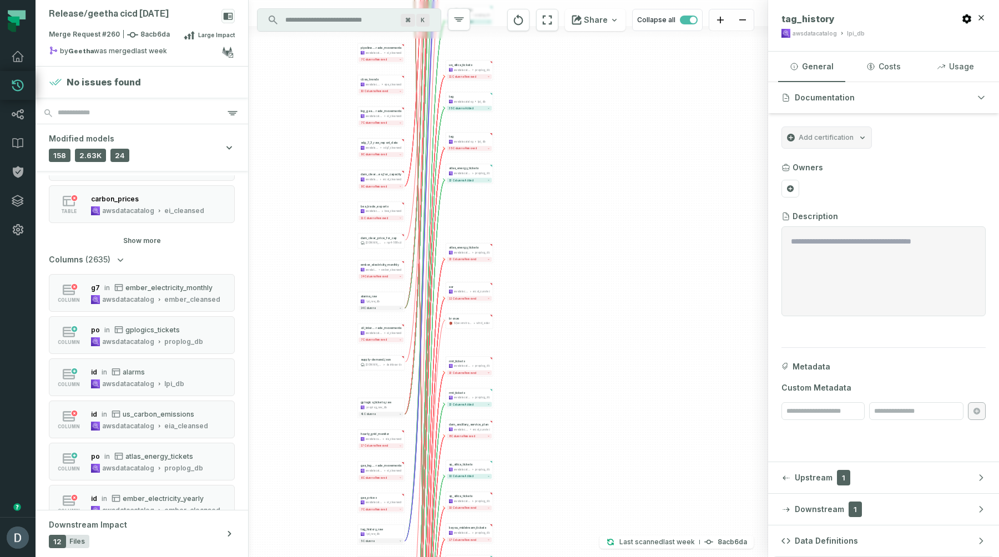
scroll to position [1184, 0]
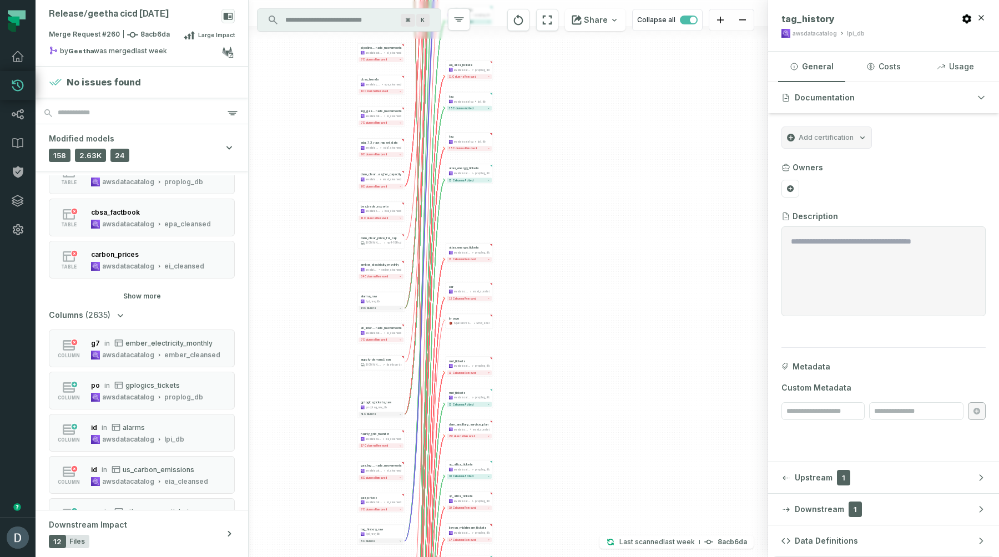
click at [122, 320] on icon "button" at bounding box center [120, 315] width 11 height 11
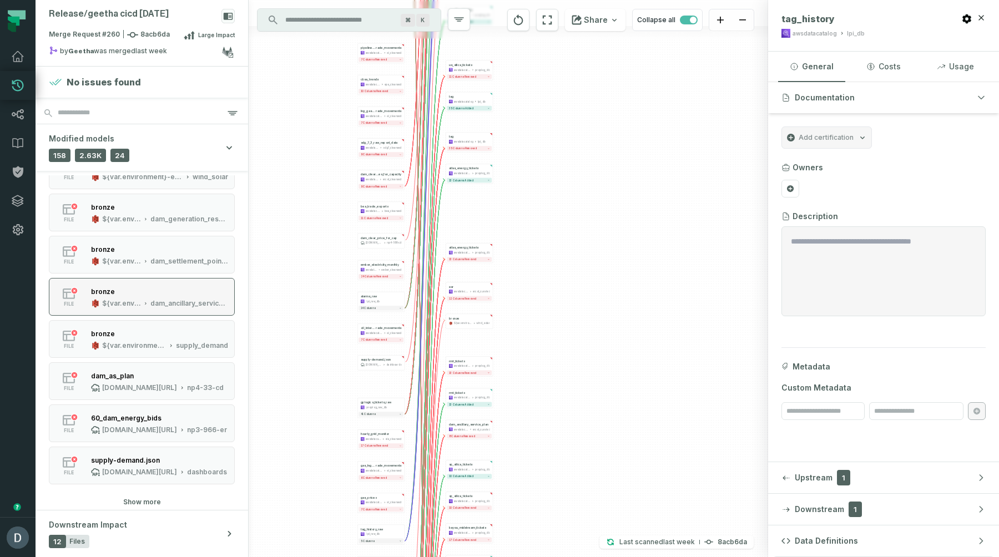
scroll to position [1679, 0]
click at [132, 497] on button "Show more" at bounding box center [142, 501] width 38 height 9
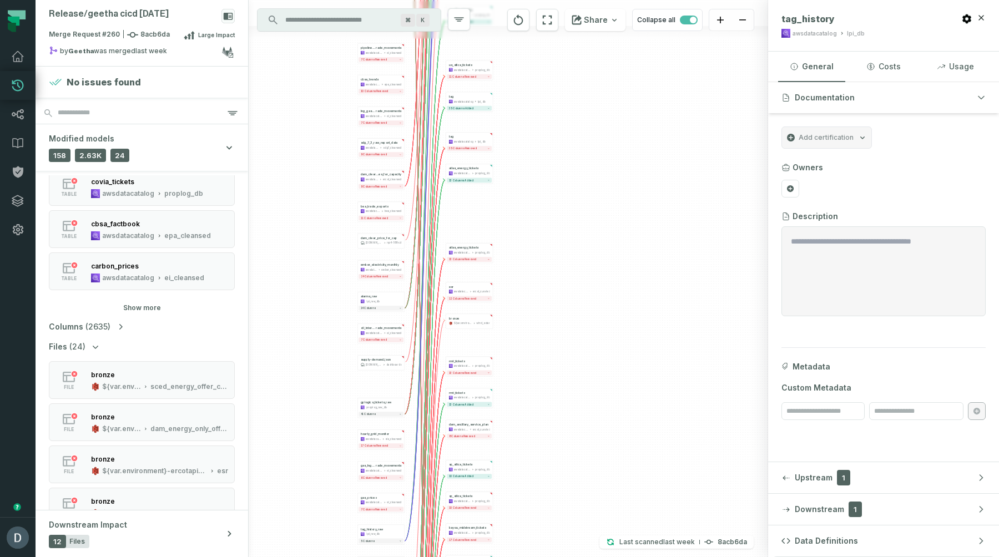
scroll to position [1171, 0]
click at [92, 346] on icon "button" at bounding box center [95, 348] width 11 height 11
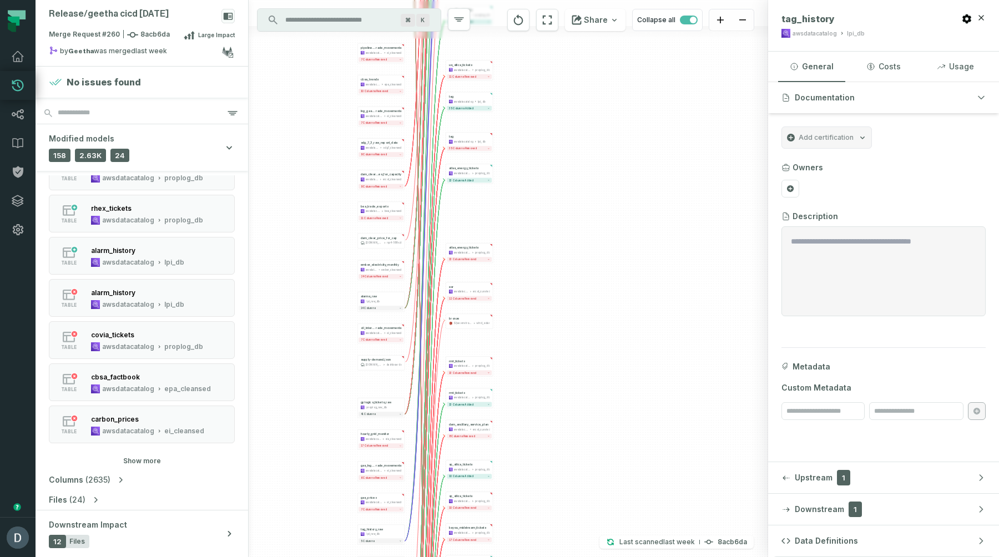
click at [150, 460] on button "Show more" at bounding box center [142, 461] width 38 height 9
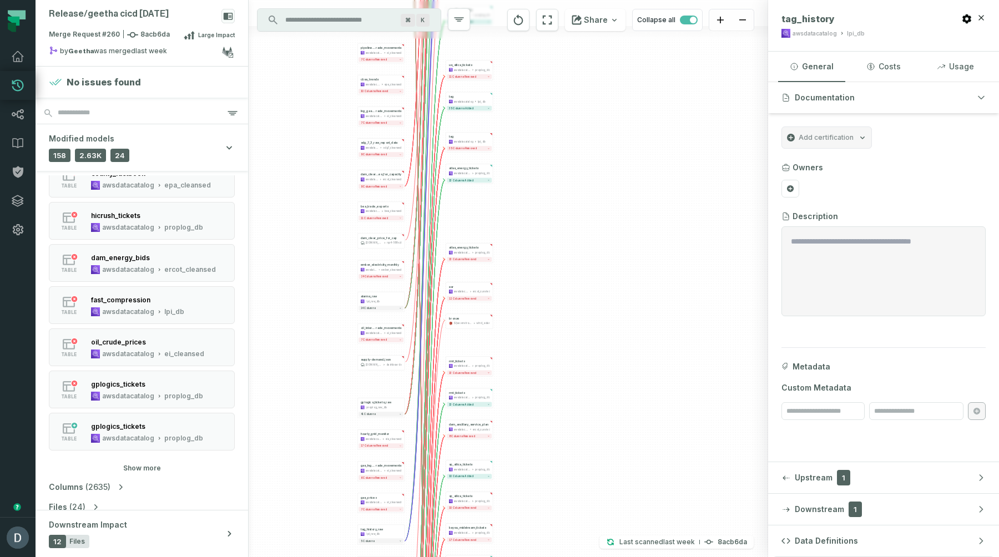
scroll to position [1652, 0]
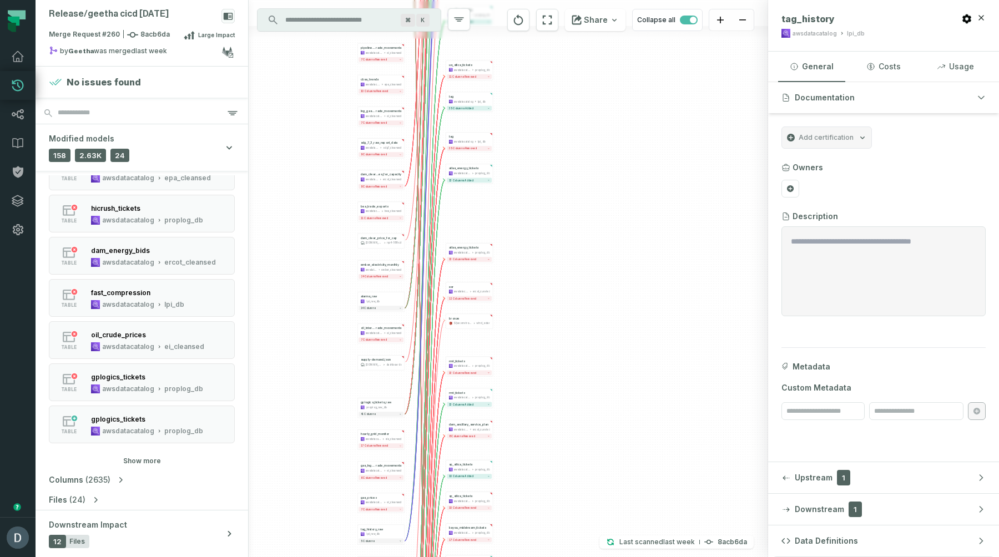
click at [148, 462] on button "Show more" at bounding box center [142, 461] width 38 height 9
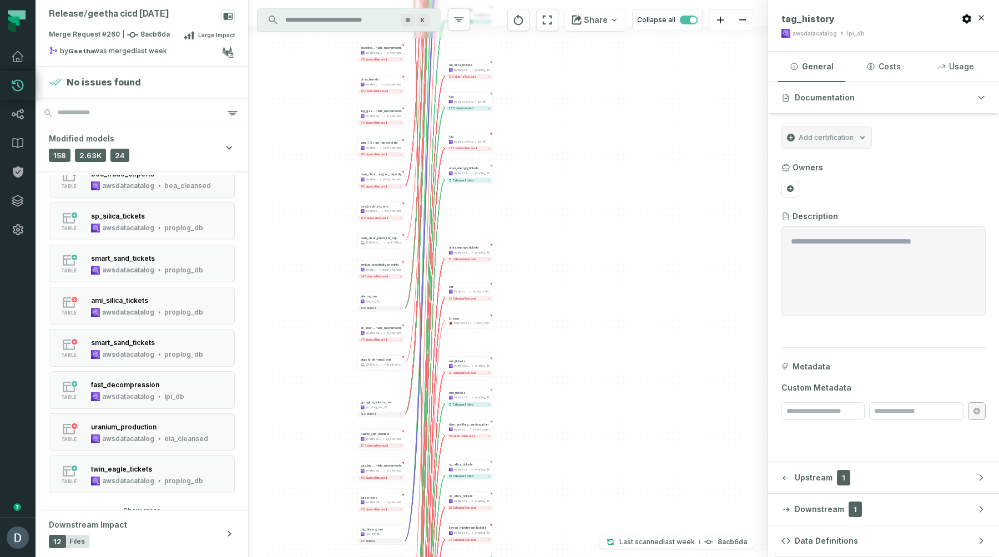
scroll to position [2285, 0]
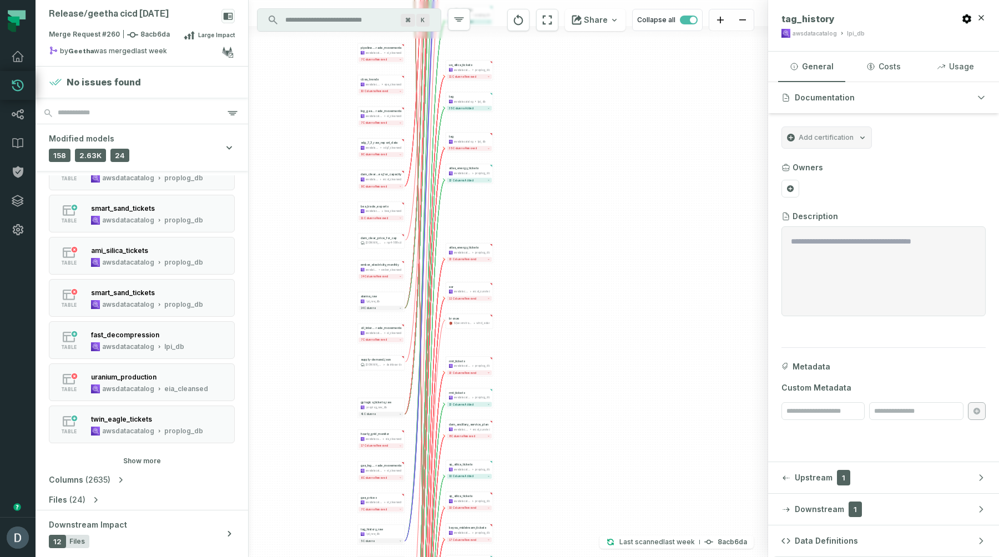
click at [149, 463] on button "Show more" at bounding box center [142, 461] width 38 height 9
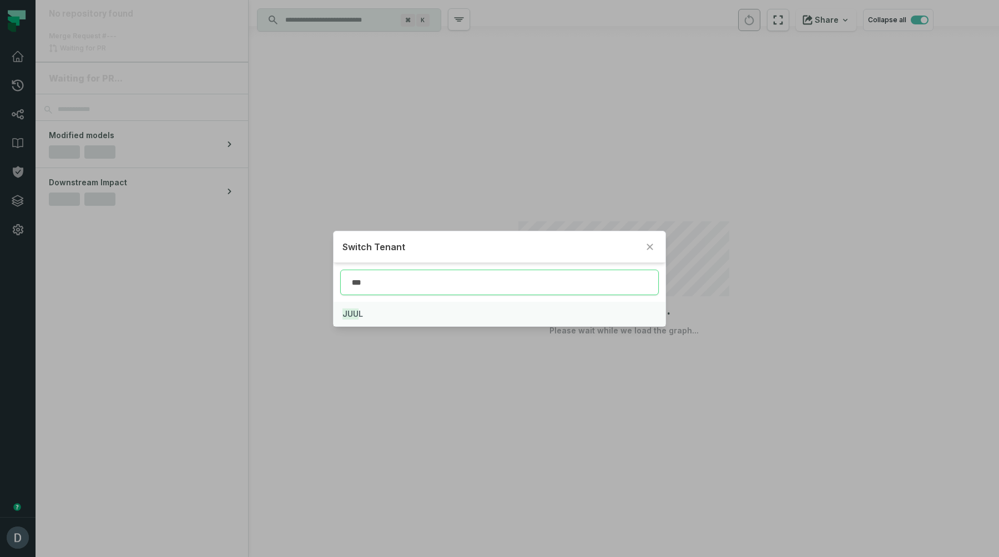
type input "***"
click at [372, 311] on button "JUU L" at bounding box center [500, 314] width 332 height 24
